Goal: Transaction & Acquisition: Purchase product/service

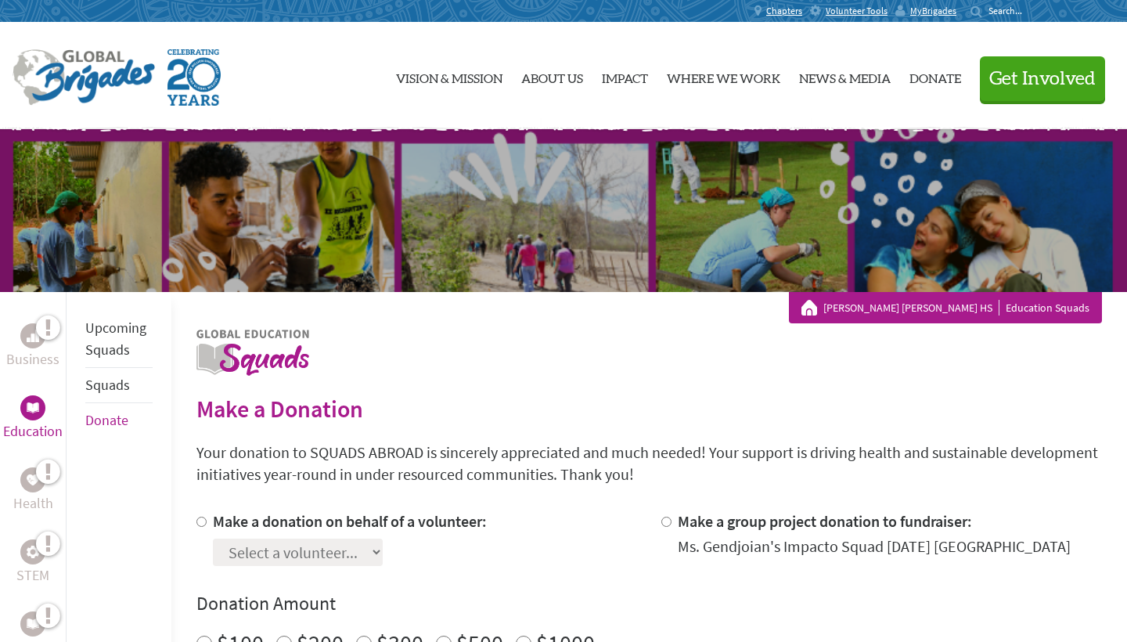
scroll to position [168, 0]
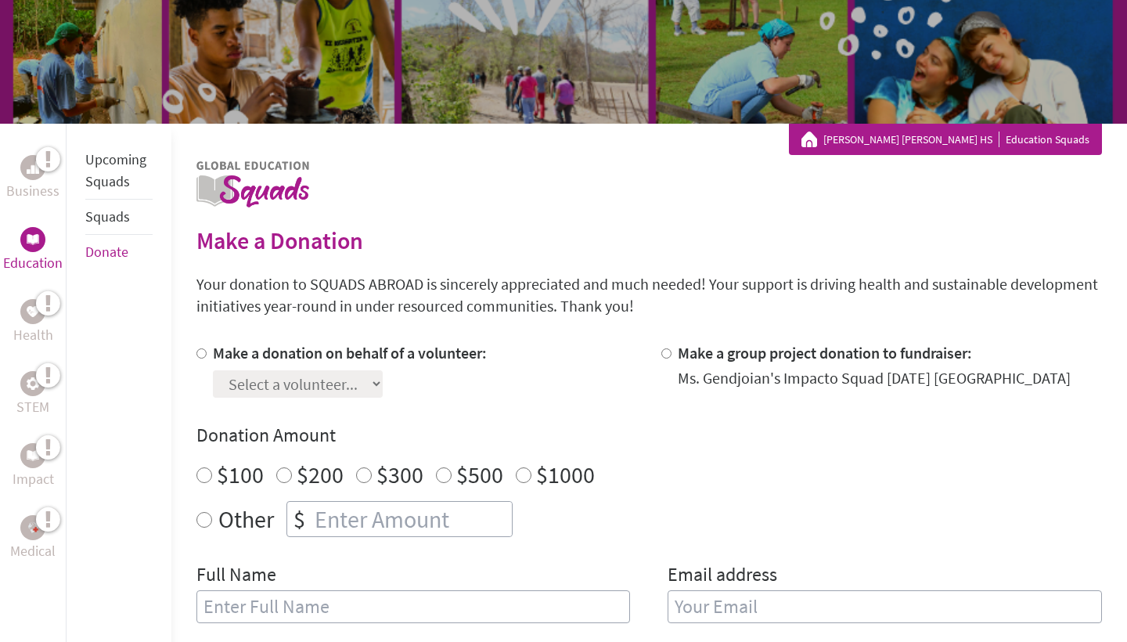
click at [203, 356] on input "Make a donation on behalf of a volunteer:" at bounding box center [201, 353] width 10 height 10
radio input "true"
click at [662, 352] on input "Make a group project donation to fundraiser:" at bounding box center [666, 353] width 10 height 10
radio input "true"
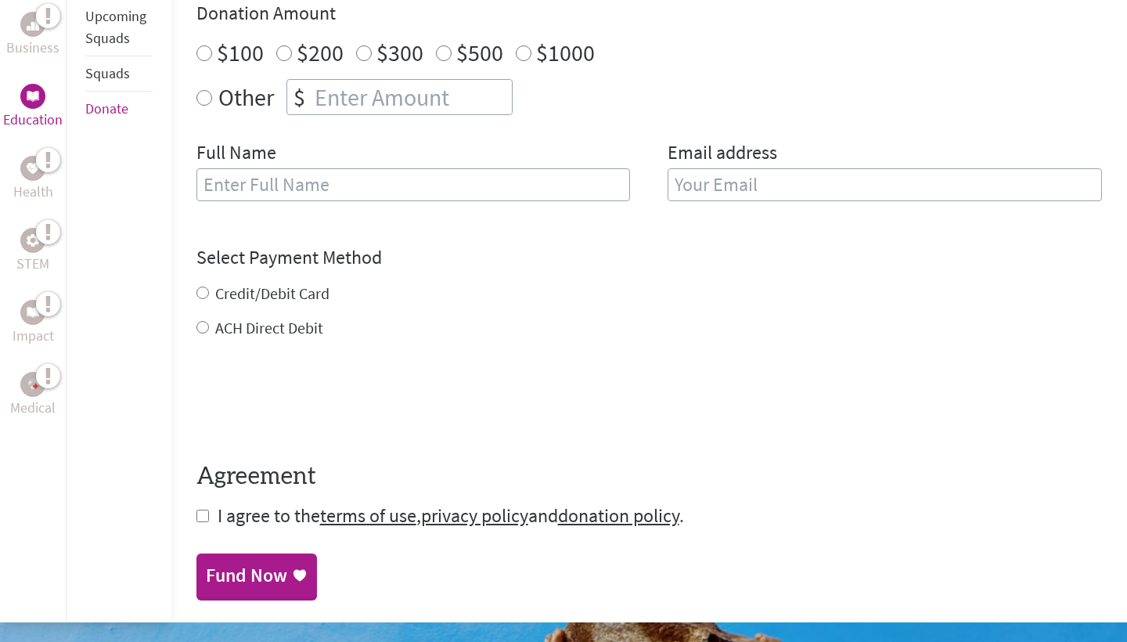
scroll to position [590, 0]
click at [222, 294] on label "Credit/Debit Card" at bounding box center [272, 293] width 114 height 20
click at [209, 294] on input "Credit/Debit Card" at bounding box center [202, 292] width 13 height 13
radio input "true"
type input "[PERSON_NAME]"
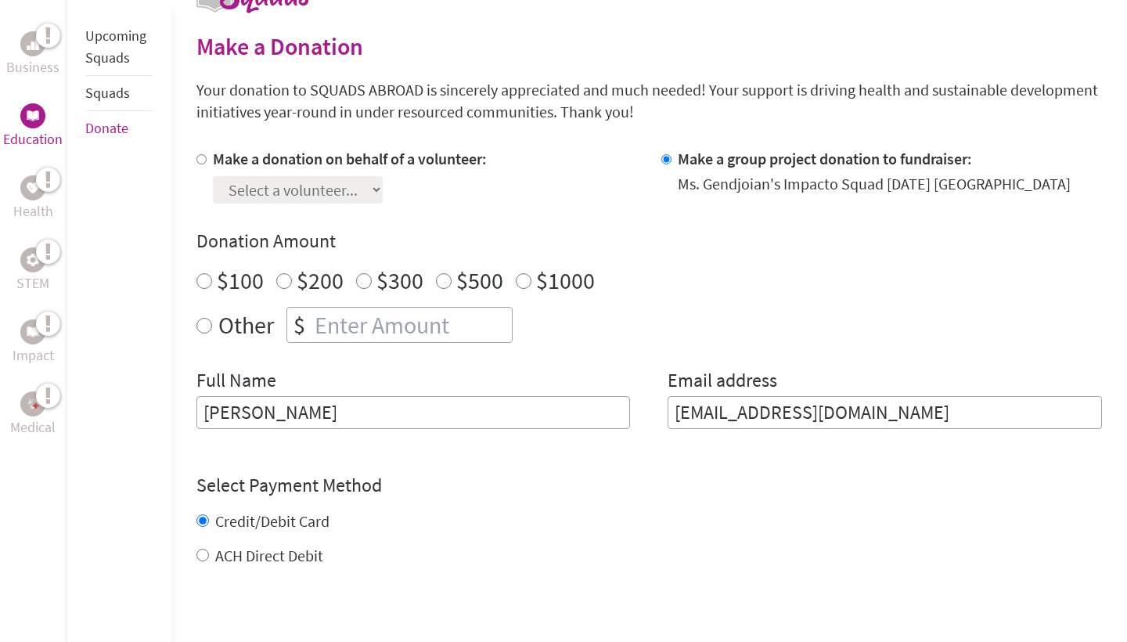
scroll to position [363, 0]
type input "[EMAIL_ADDRESS][DOMAIN_NAME]"
click at [202, 279] on input "$100" at bounding box center [204, 280] width 16 height 16
radio input "true"
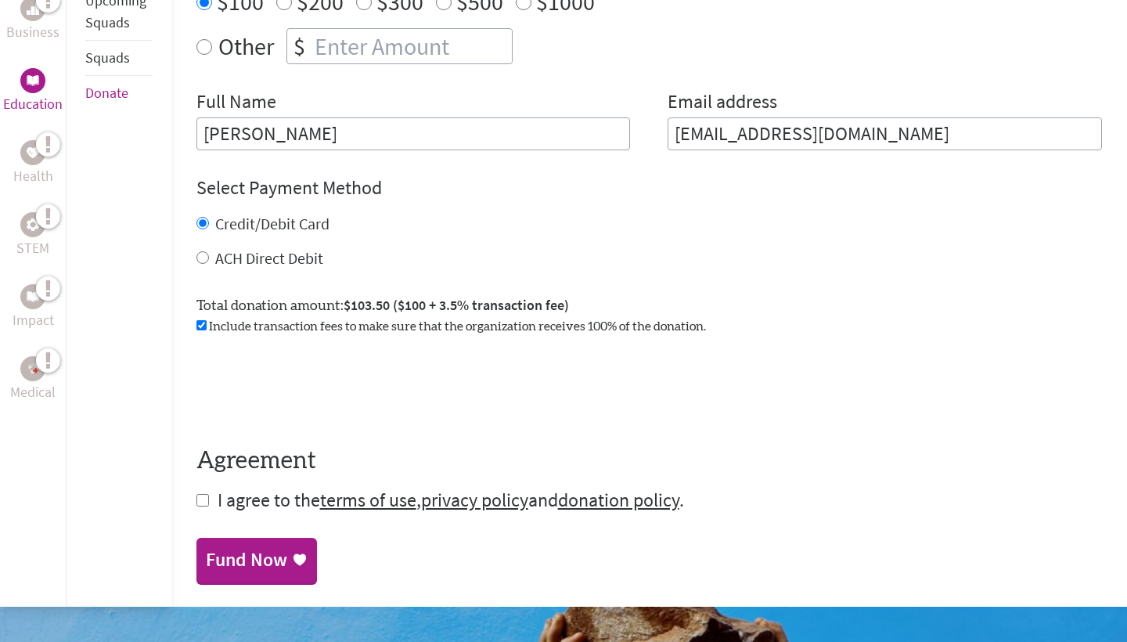
scroll to position [644, 0]
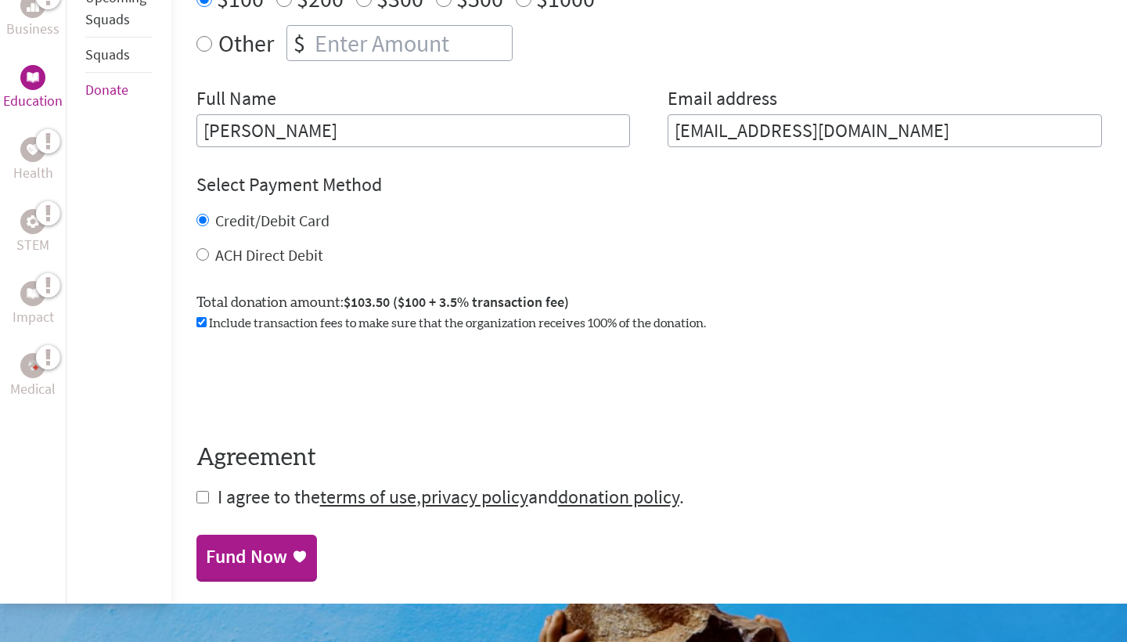
click at [199, 499] on input "checkbox" at bounding box center [202, 497] width 13 height 13
checkbox input "true"
click at [246, 549] on div "Fund Now" at bounding box center [246, 557] width 81 height 25
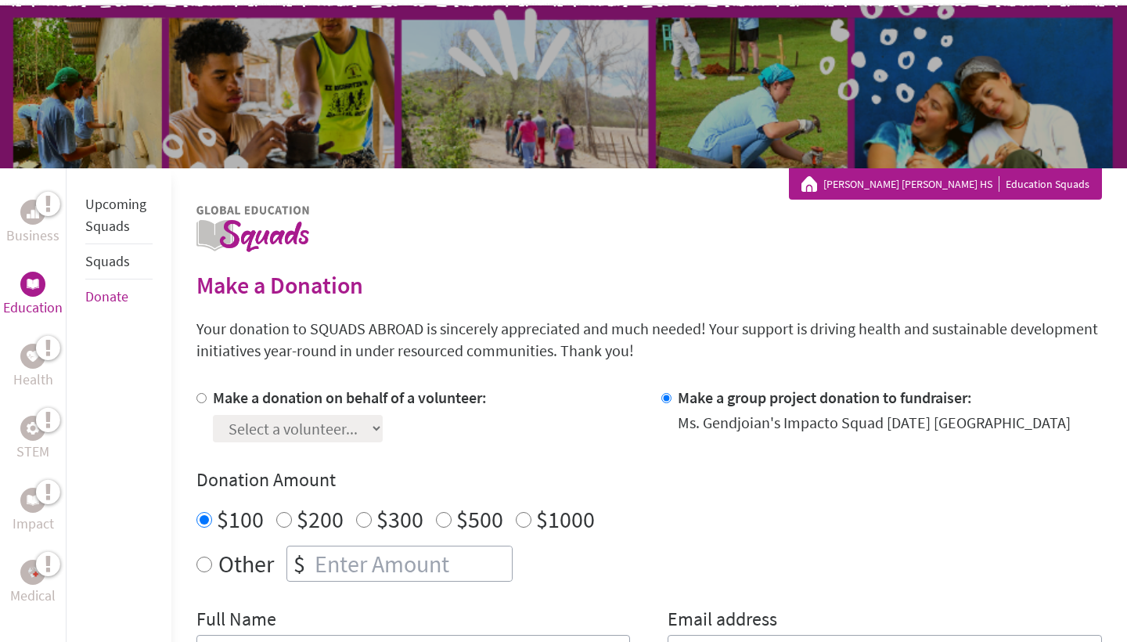
scroll to position [121, 0]
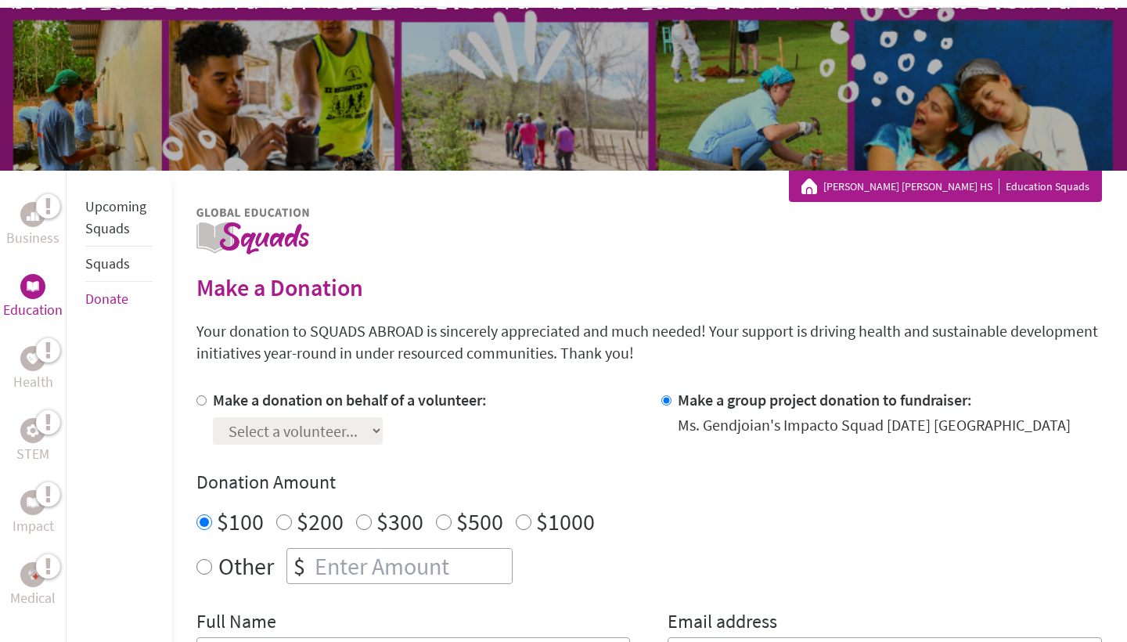
click at [116, 269] on link "Squads" at bounding box center [107, 263] width 45 height 18
